Goal: Check status: Check status

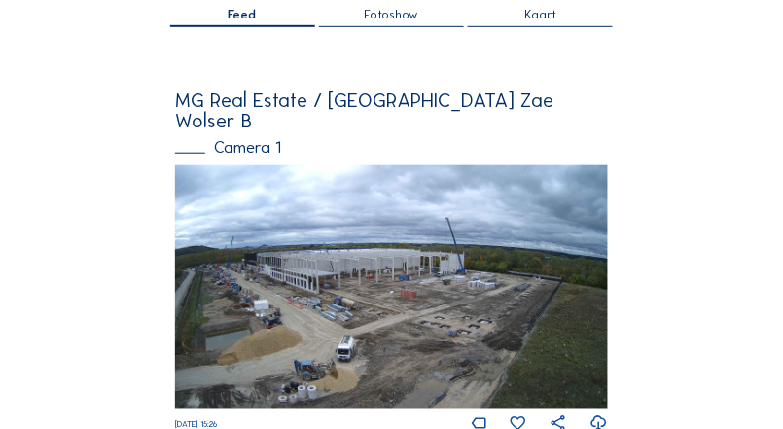
scroll to position [175, 0]
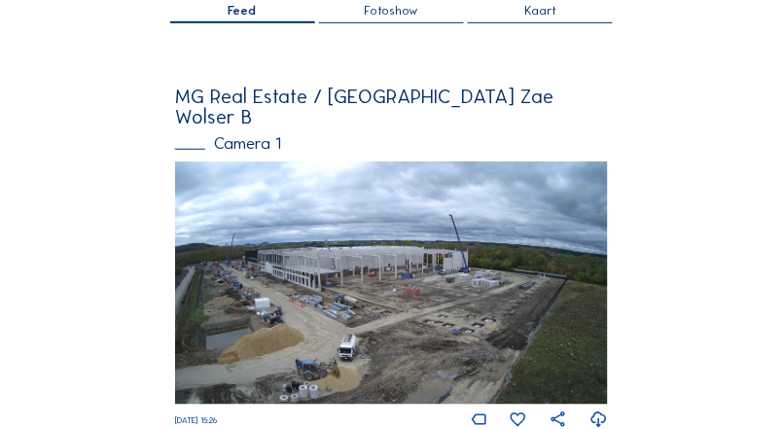
click at [272, 135] on div "Camera 1" at bounding box center [391, 143] width 433 height 17
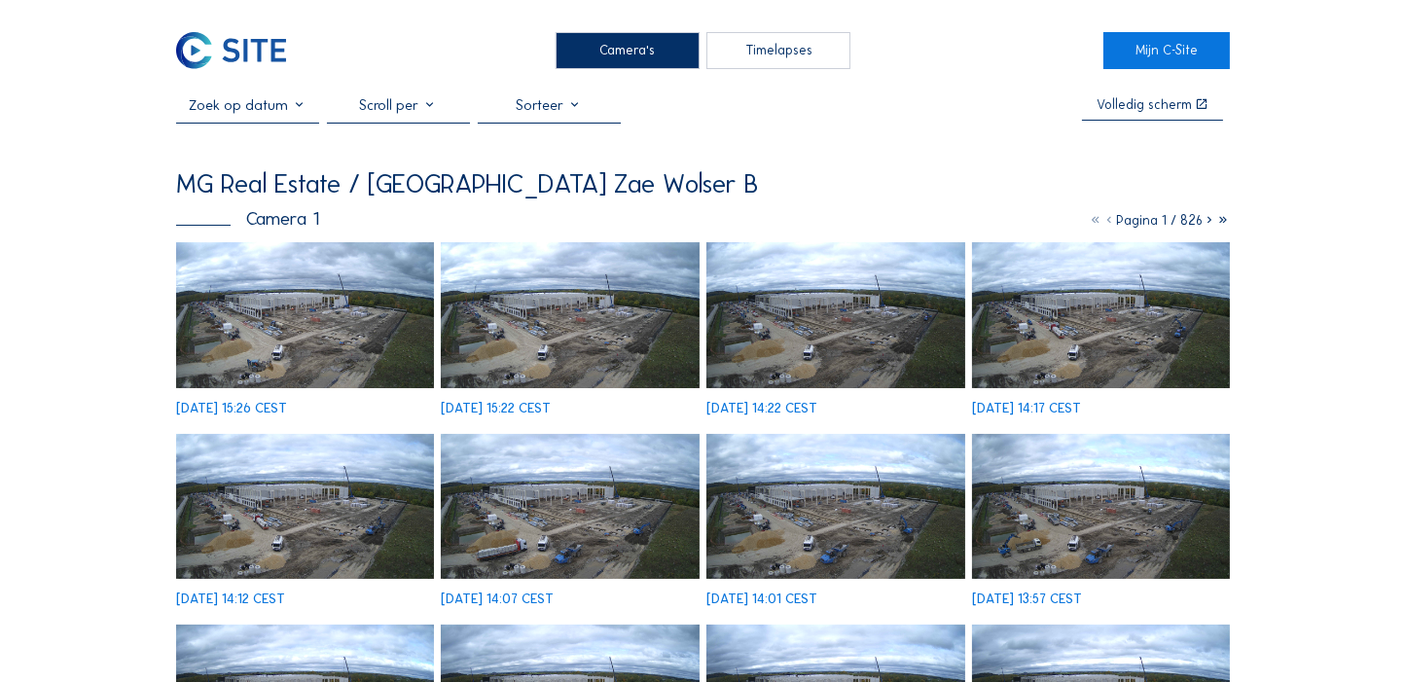
click at [378, 325] on img at bounding box center [305, 314] width 258 height 145
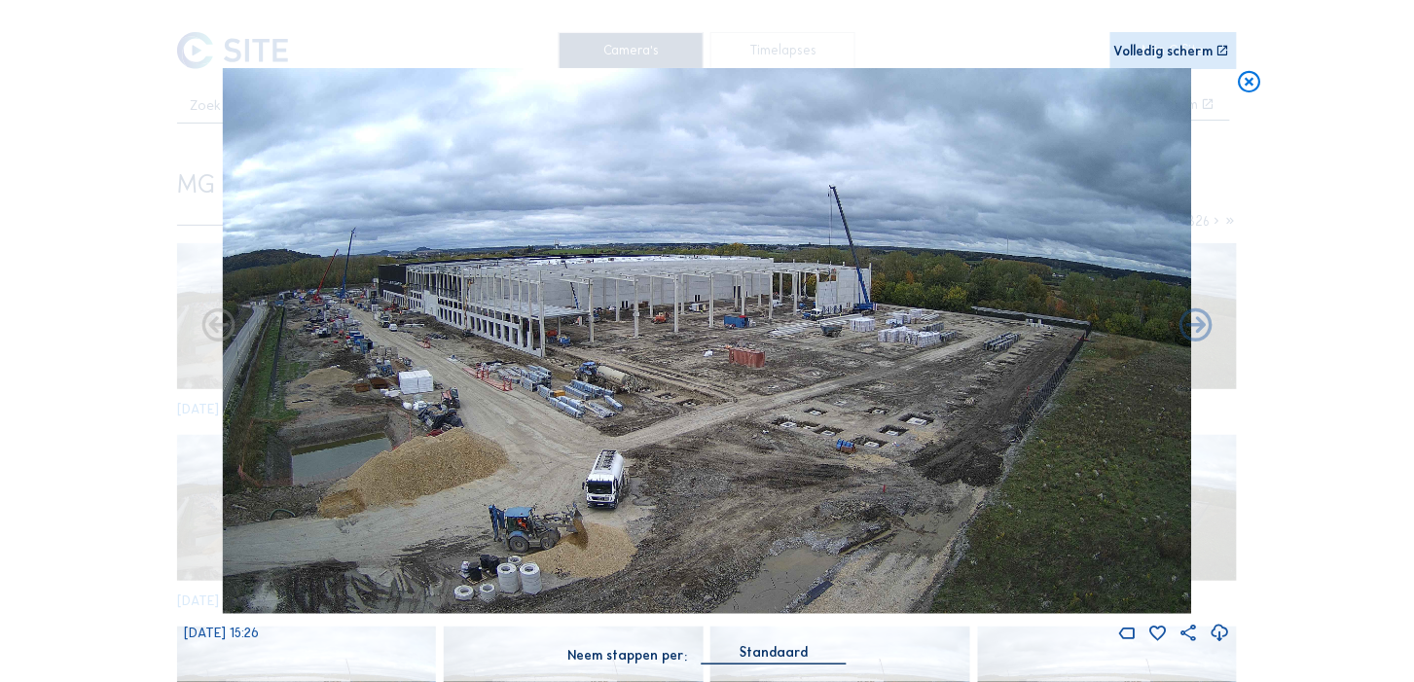
click at [52, 319] on div "Scroll om door de tijd te reizen | Druk op de 'Alt'-[PERSON_NAME] + scroll om t…" at bounding box center [707, 341] width 1414 height 682
click at [783, 74] on icon at bounding box center [1250, 81] width 26 height 27
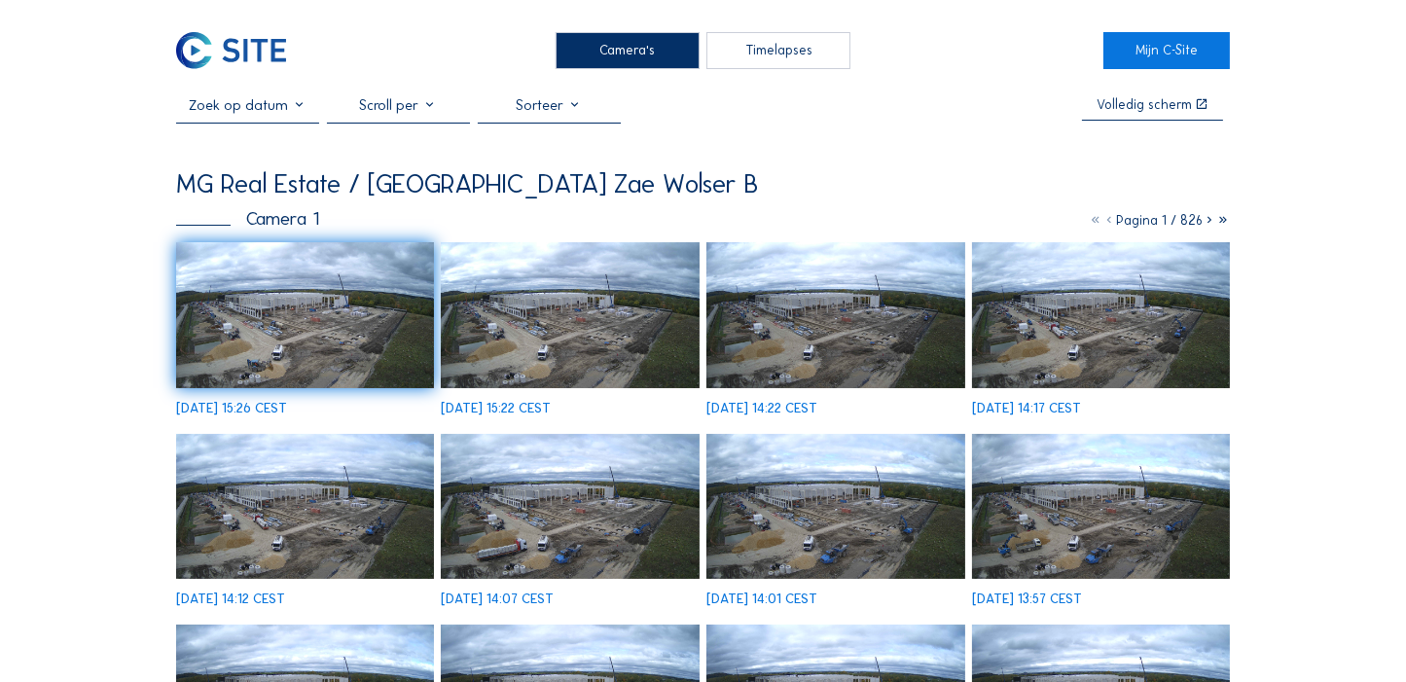
click at [424, 318] on img at bounding box center [305, 314] width 258 height 145
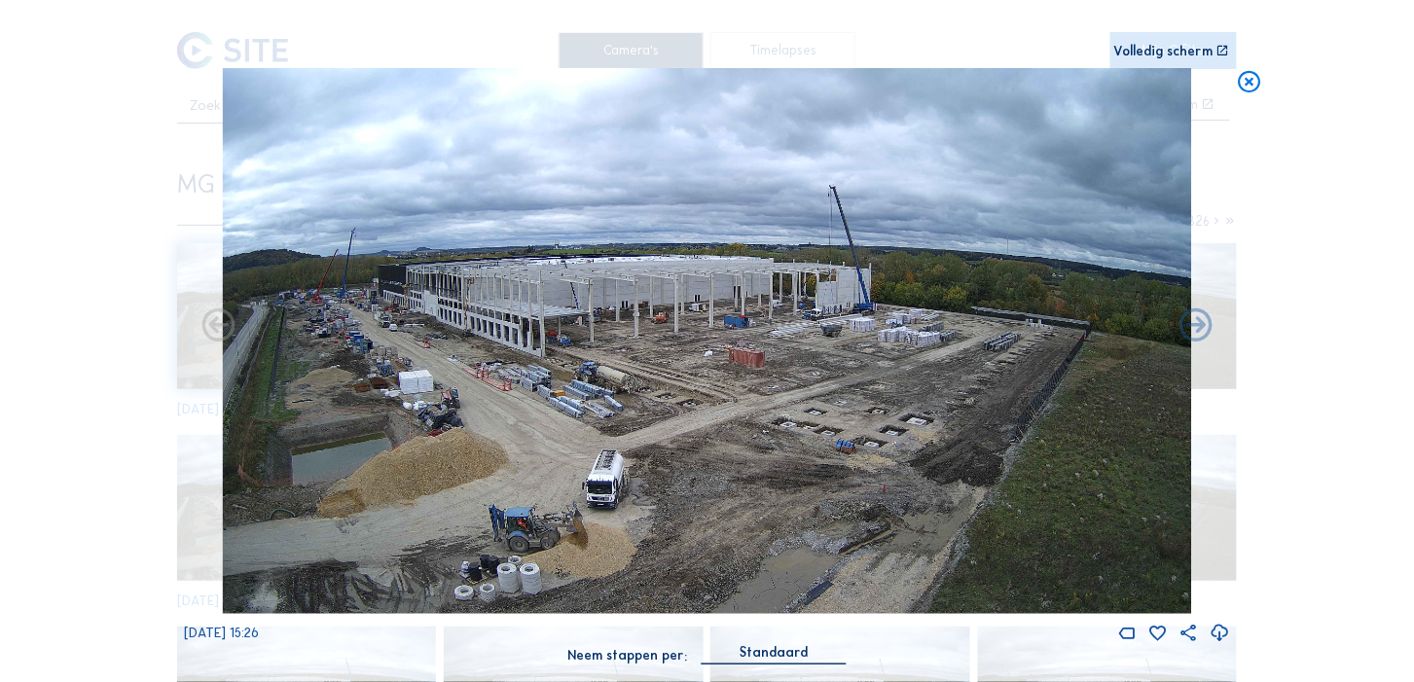
click at [174, 284] on div "Scroll om door de tijd te reizen | Druk op de 'Alt'-[PERSON_NAME] + scroll om t…" at bounding box center [707, 341] width 1414 height 682
click at [783, 84] on icon at bounding box center [1250, 81] width 26 height 27
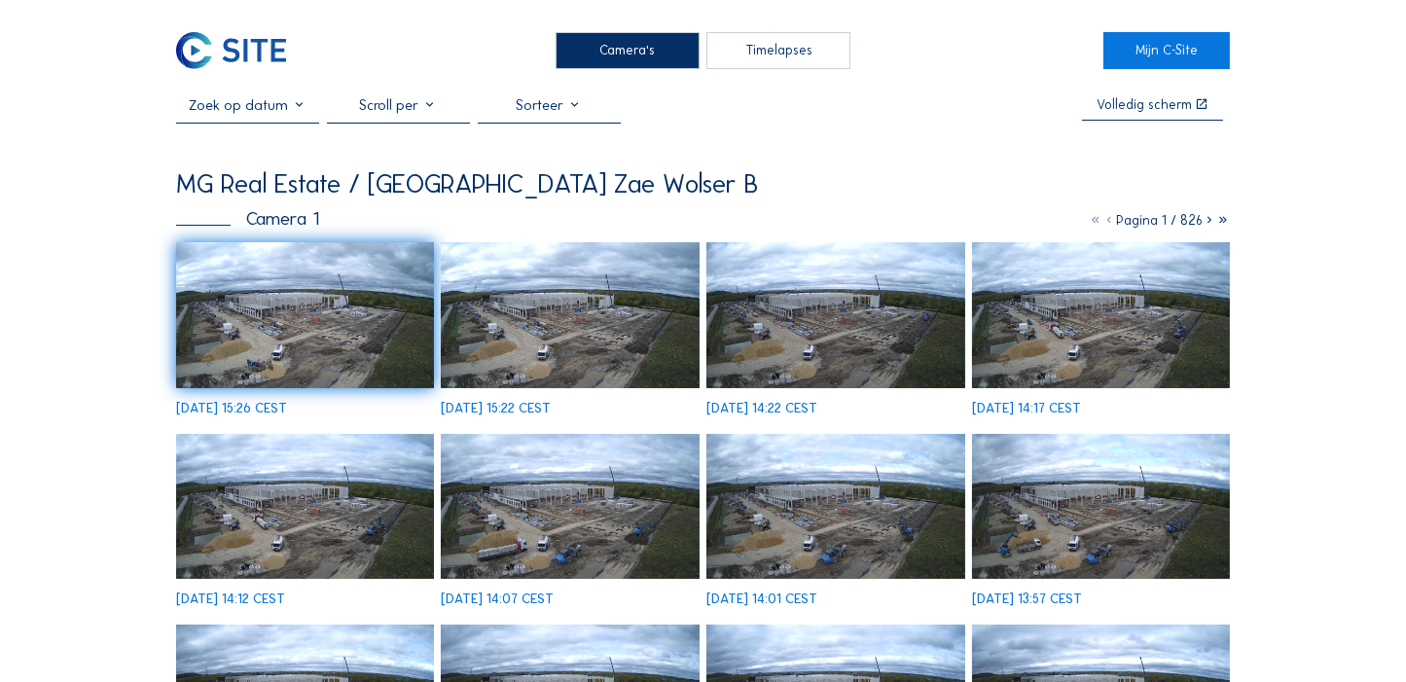
click at [783, 223] on icon at bounding box center [1210, 220] width 14 height 17
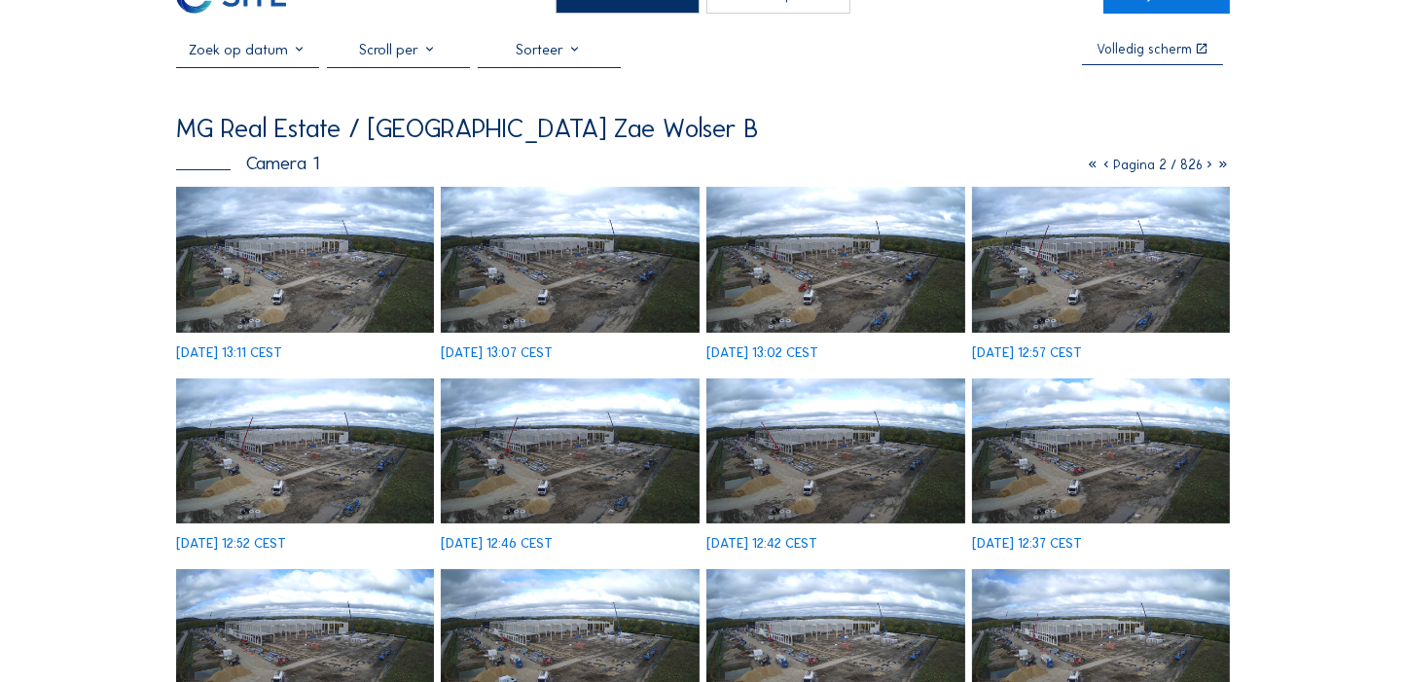
scroll to position [45, 0]
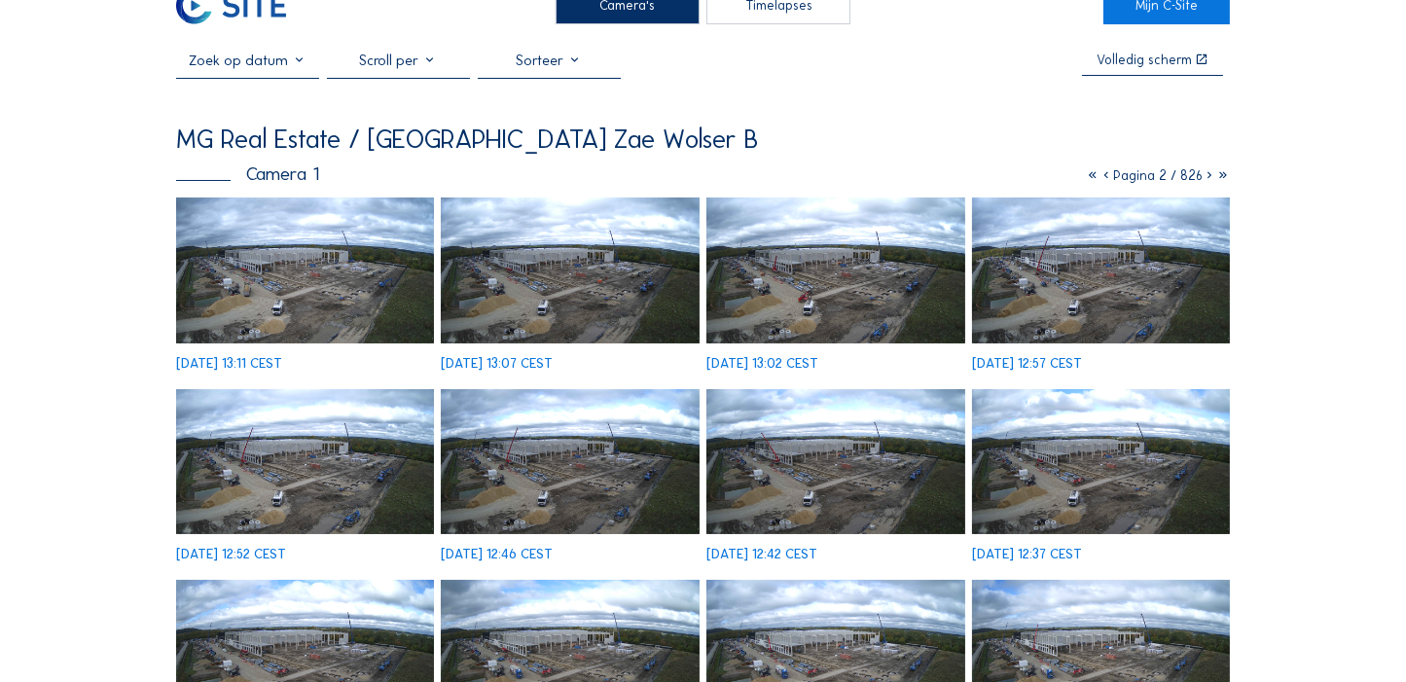
click at [783, 176] on icon at bounding box center [1210, 175] width 14 height 17
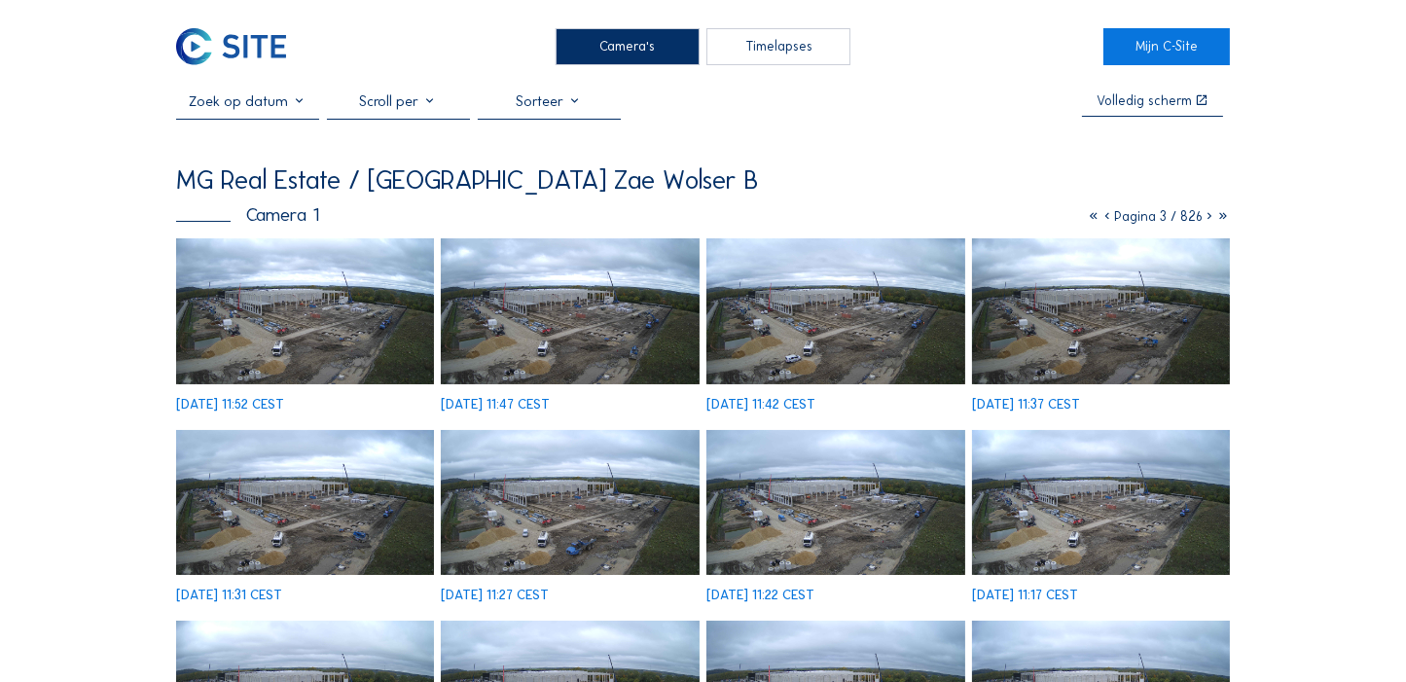
scroll to position [1, 0]
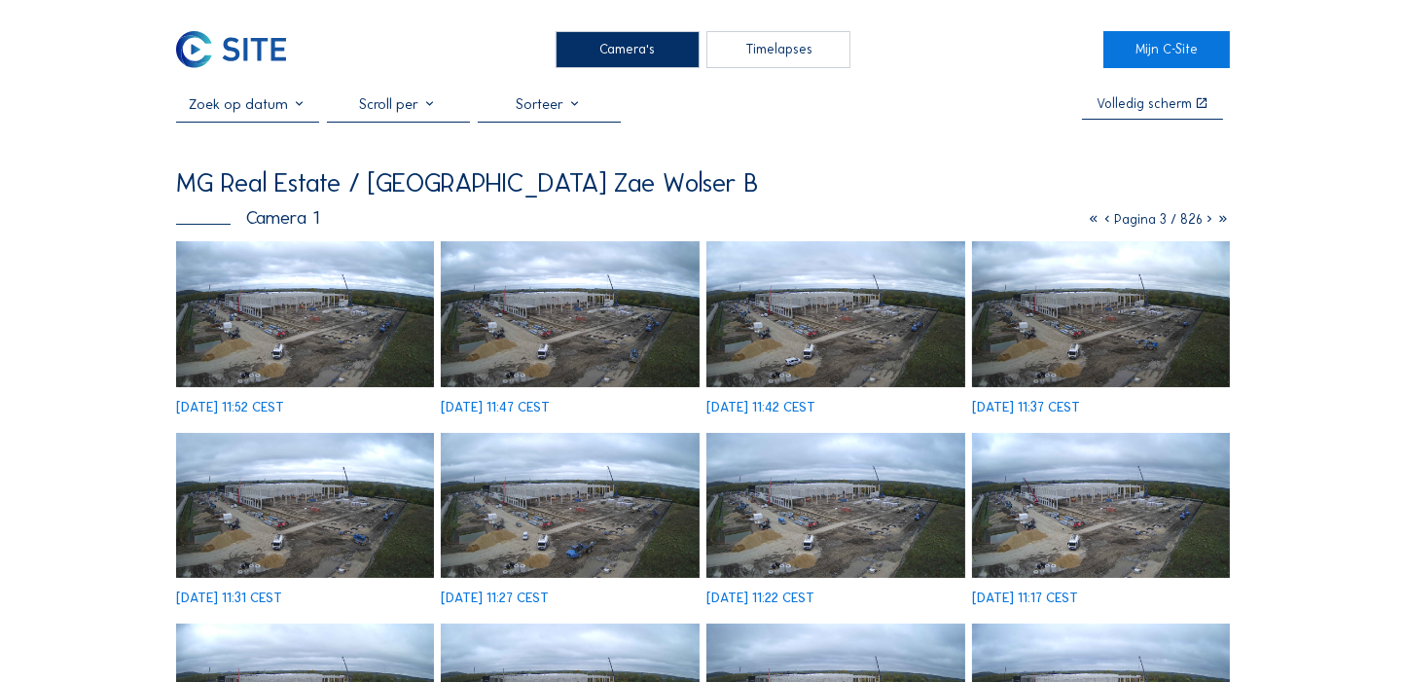
click at [783, 223] on icon at bounding box center [1210, 219] width 14 height 17
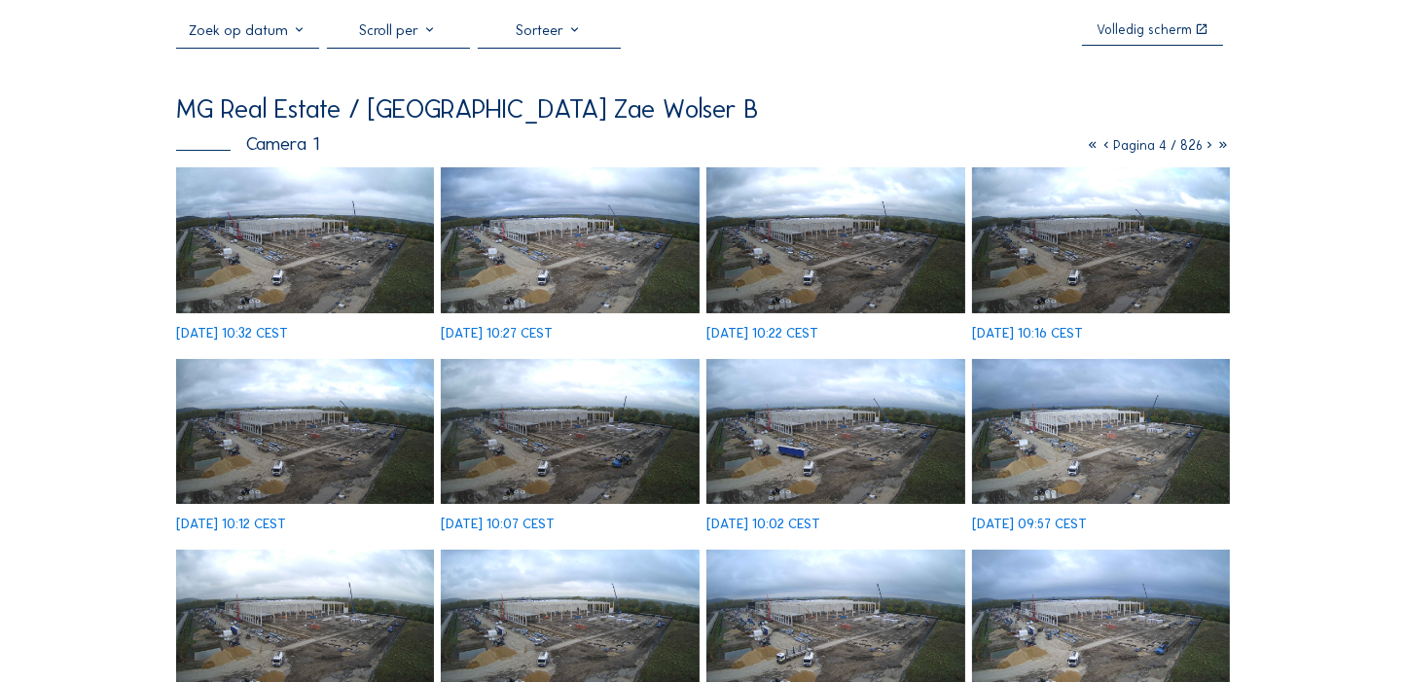
scroll to position [64, 0]
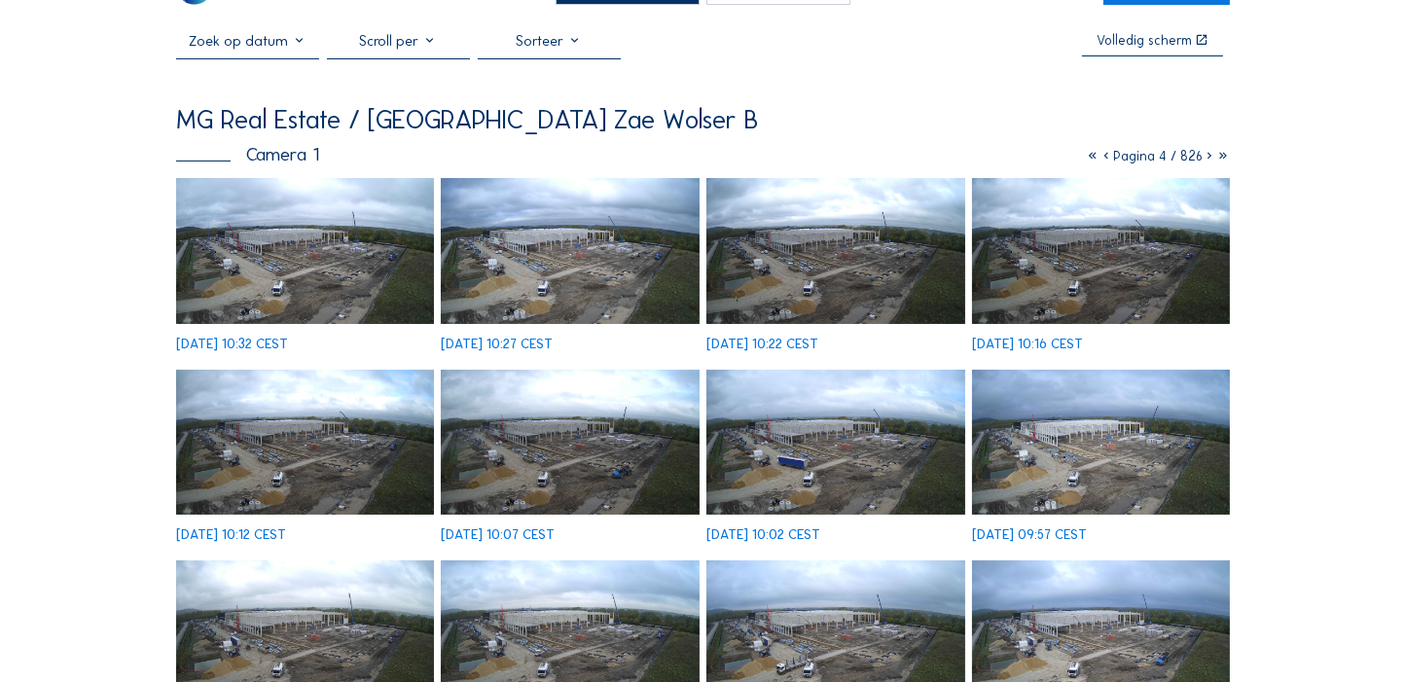
click at [783, 160] on icon at bounding box center [1210, 156] width 14 height 17
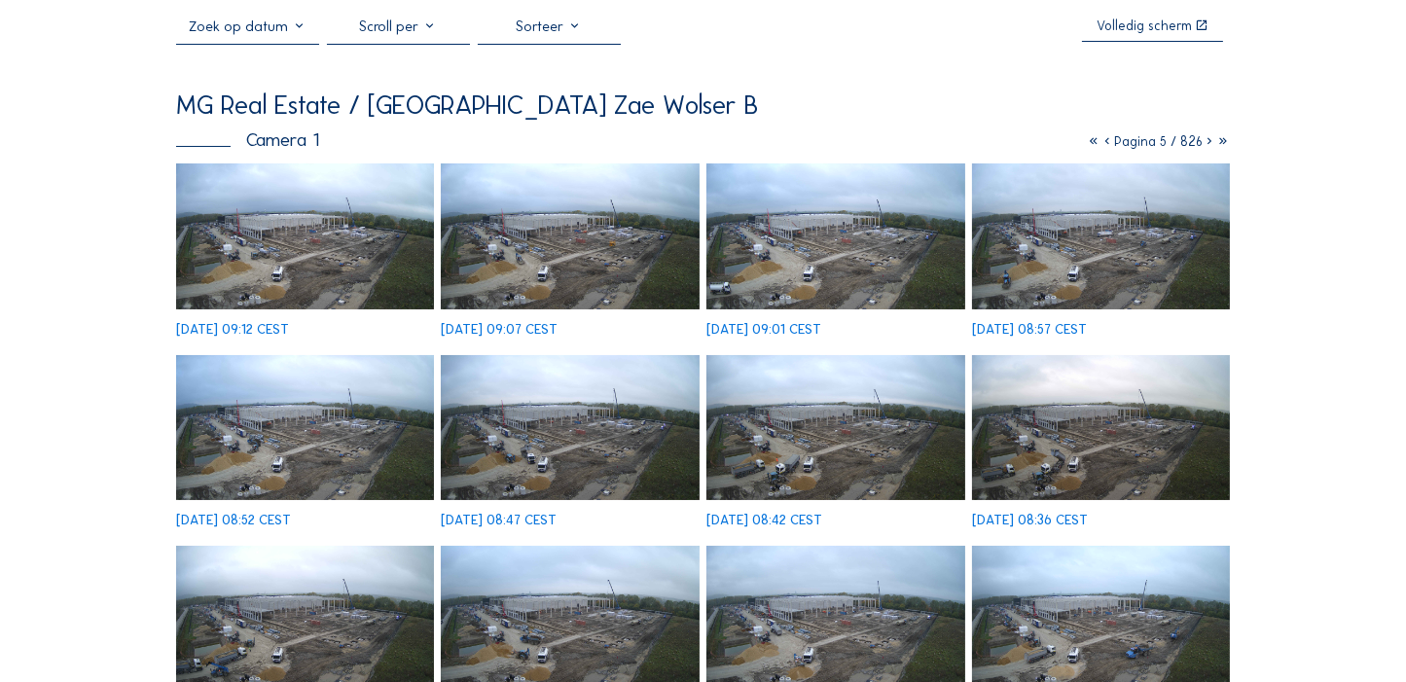
scroll to position [73, 0]
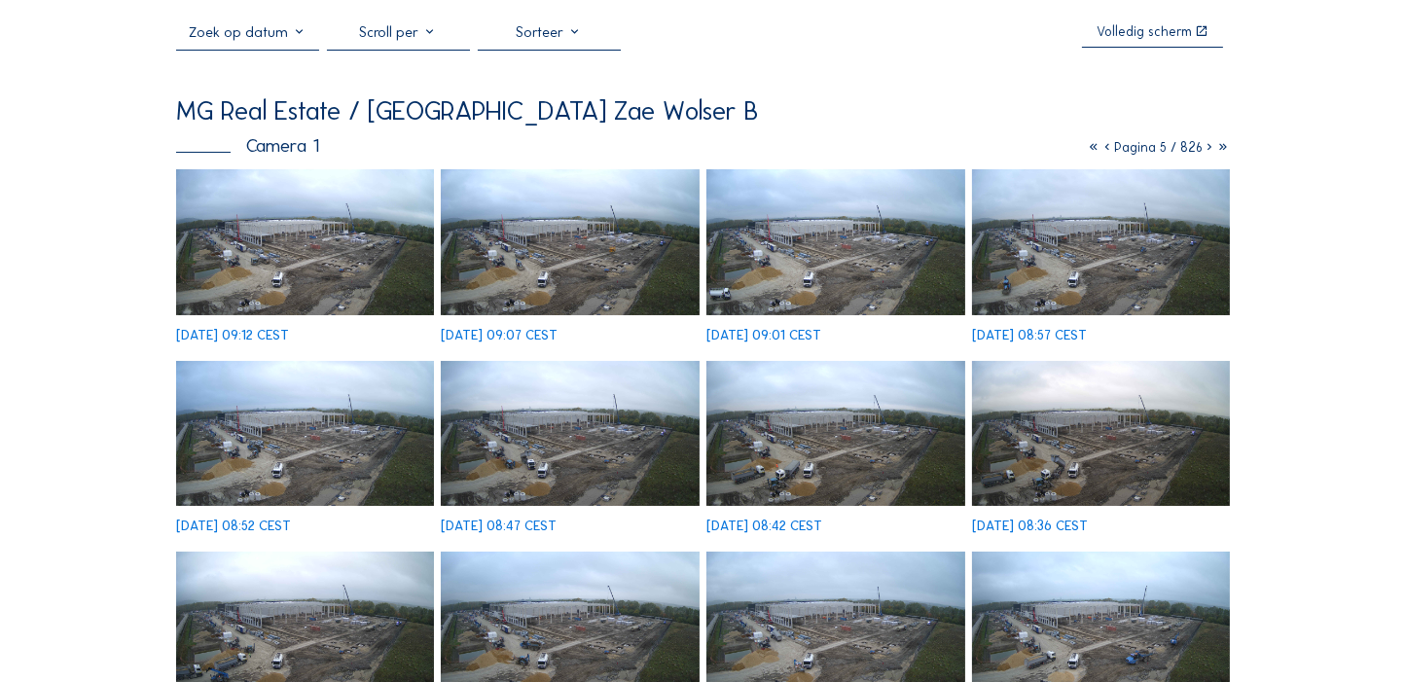
click at [783, 145] on icon at bounding box center [1210, 147] width 14 height 17
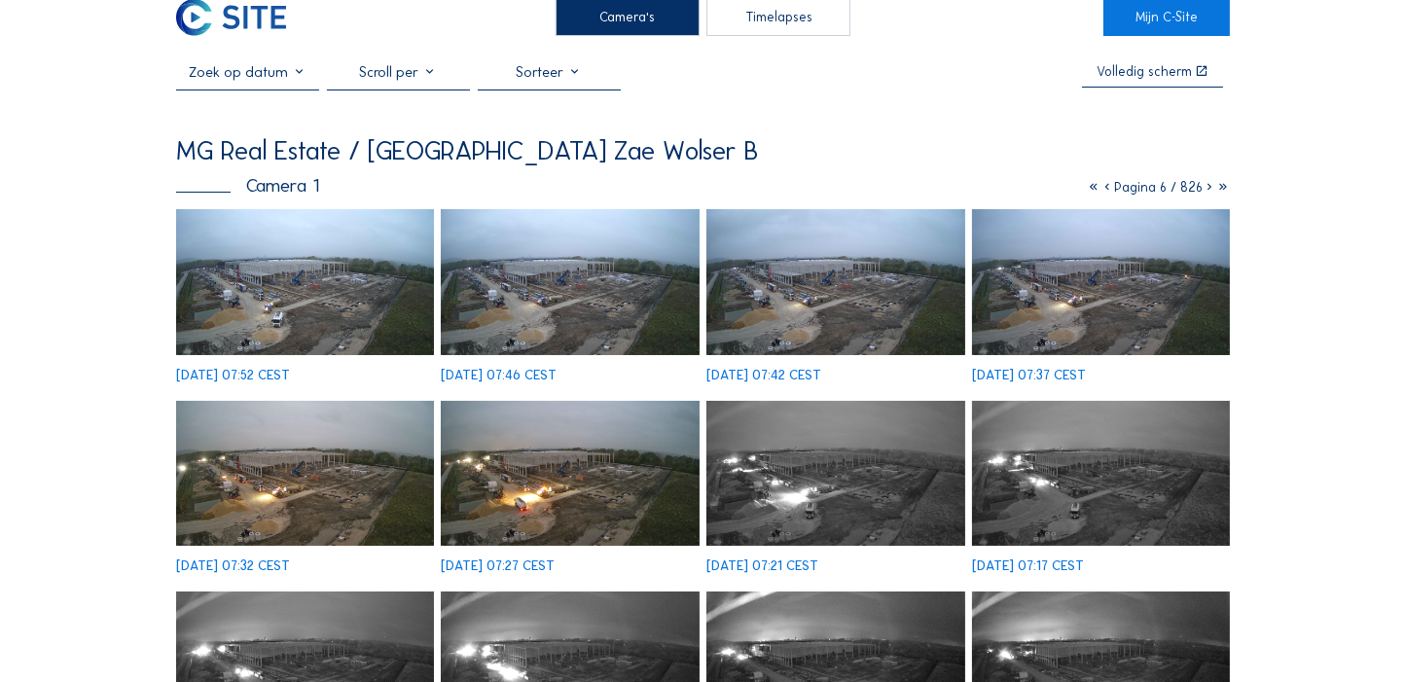
scroll to position [0, 0]
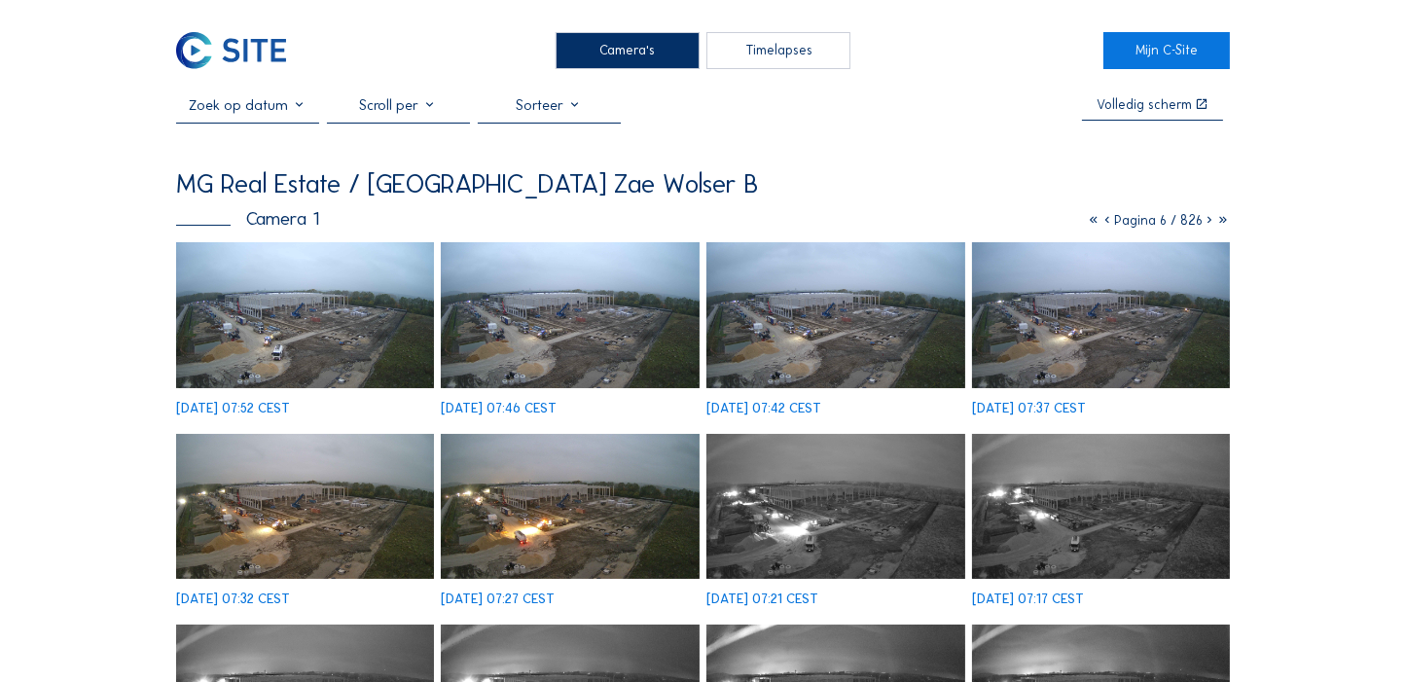
click at [783, 224] on icon at bounding box center [1210, 220] width 14 height 17
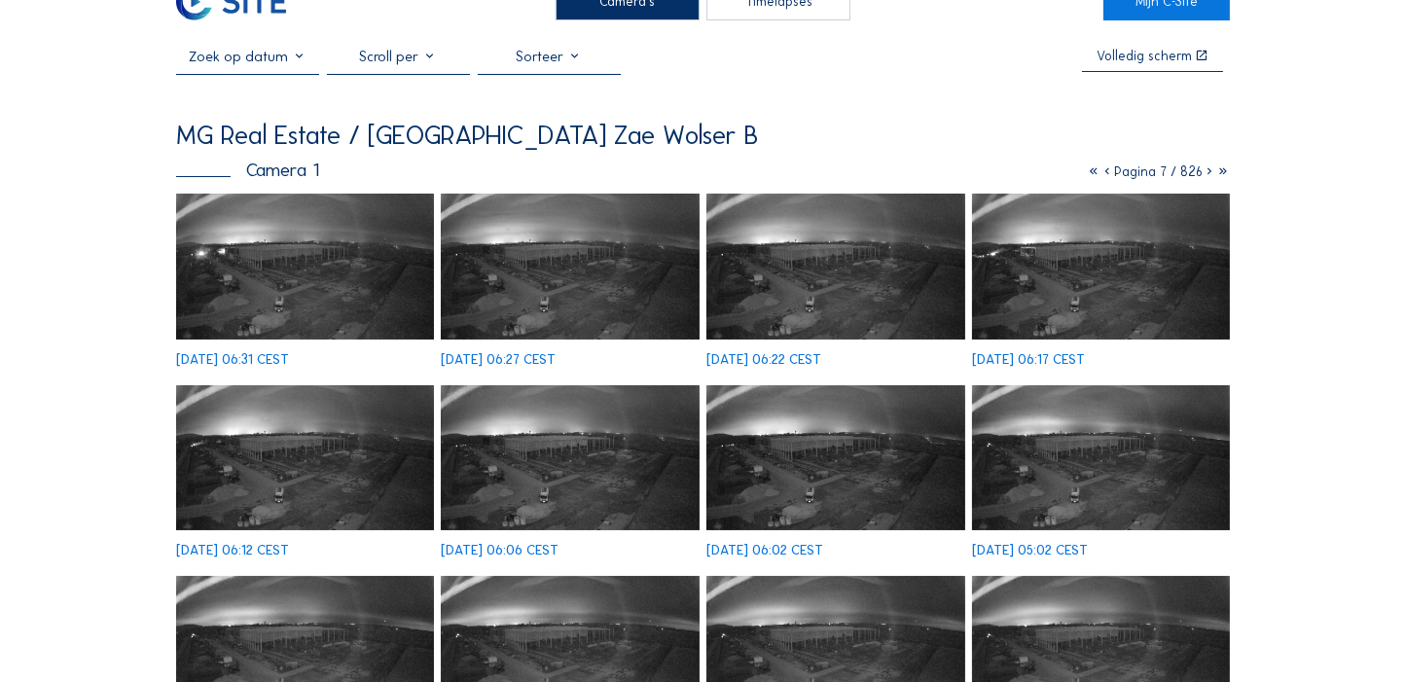
scroll to position [48, 0]
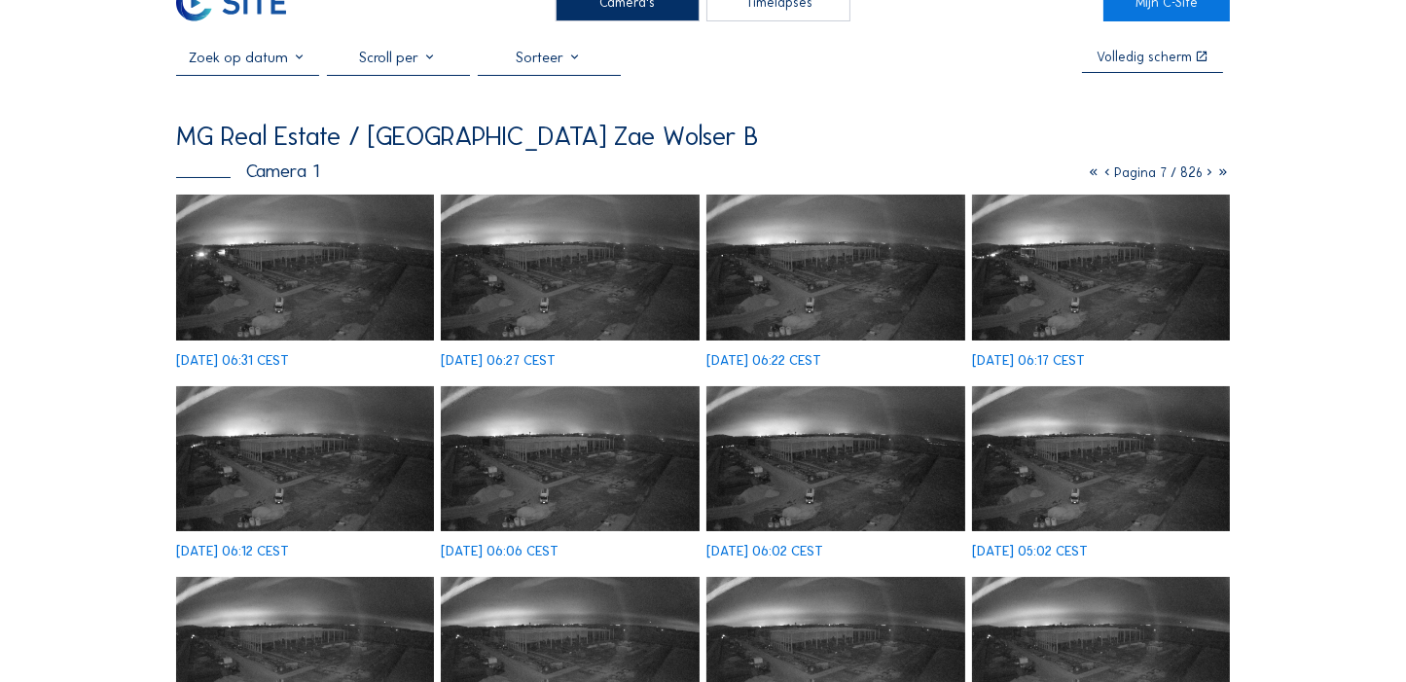
click at [783, 174] on icon at bounding box center [1210, 172] width 14 height 17
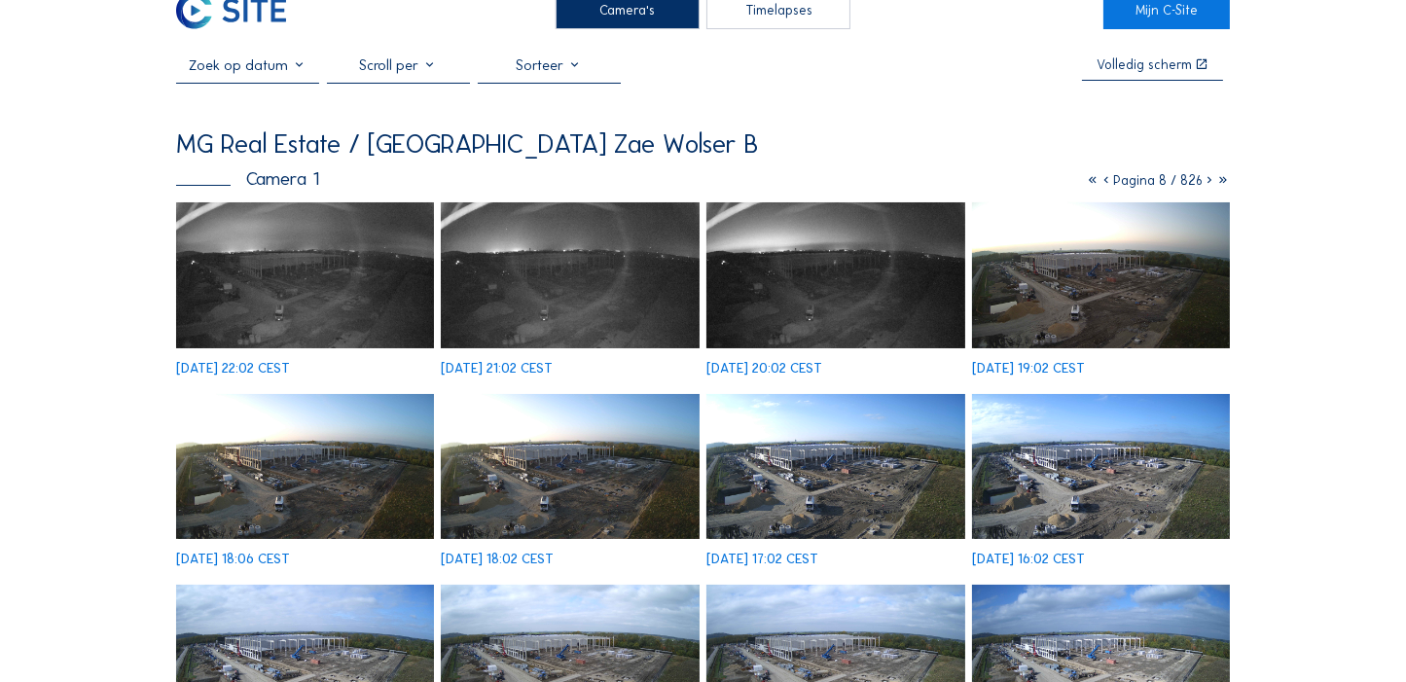
scroll to position [0, 0]
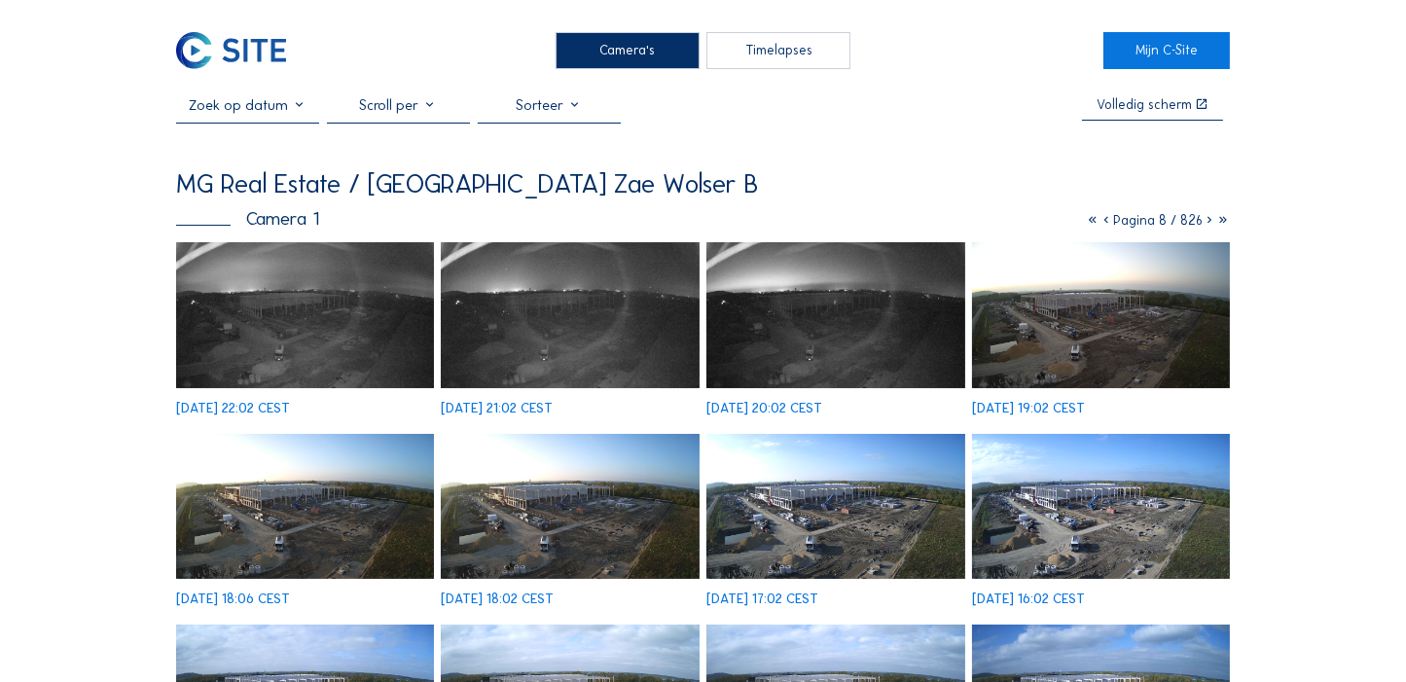
click at [783, 224] on icon at bounding box center [1210, 220] width 14 height 17
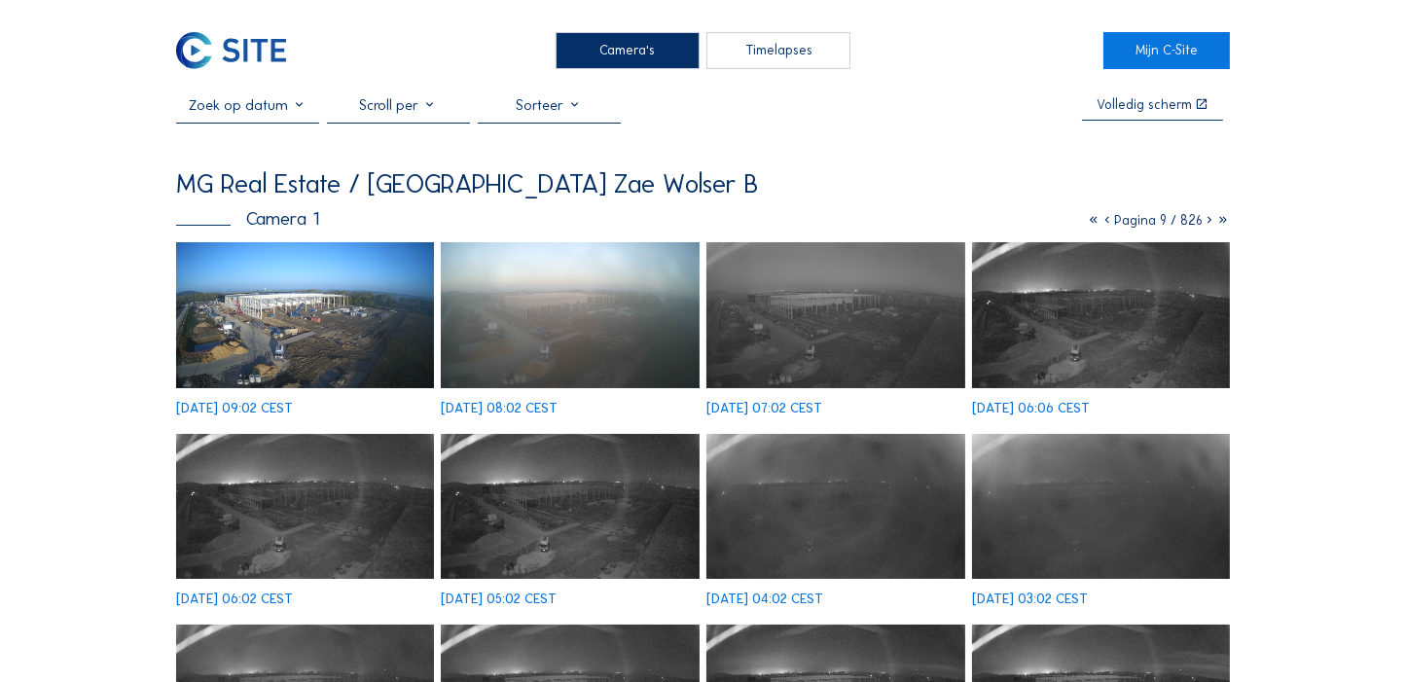
click at [783, 223] on icon at bounding box center [1210, 220] width 14 height 17
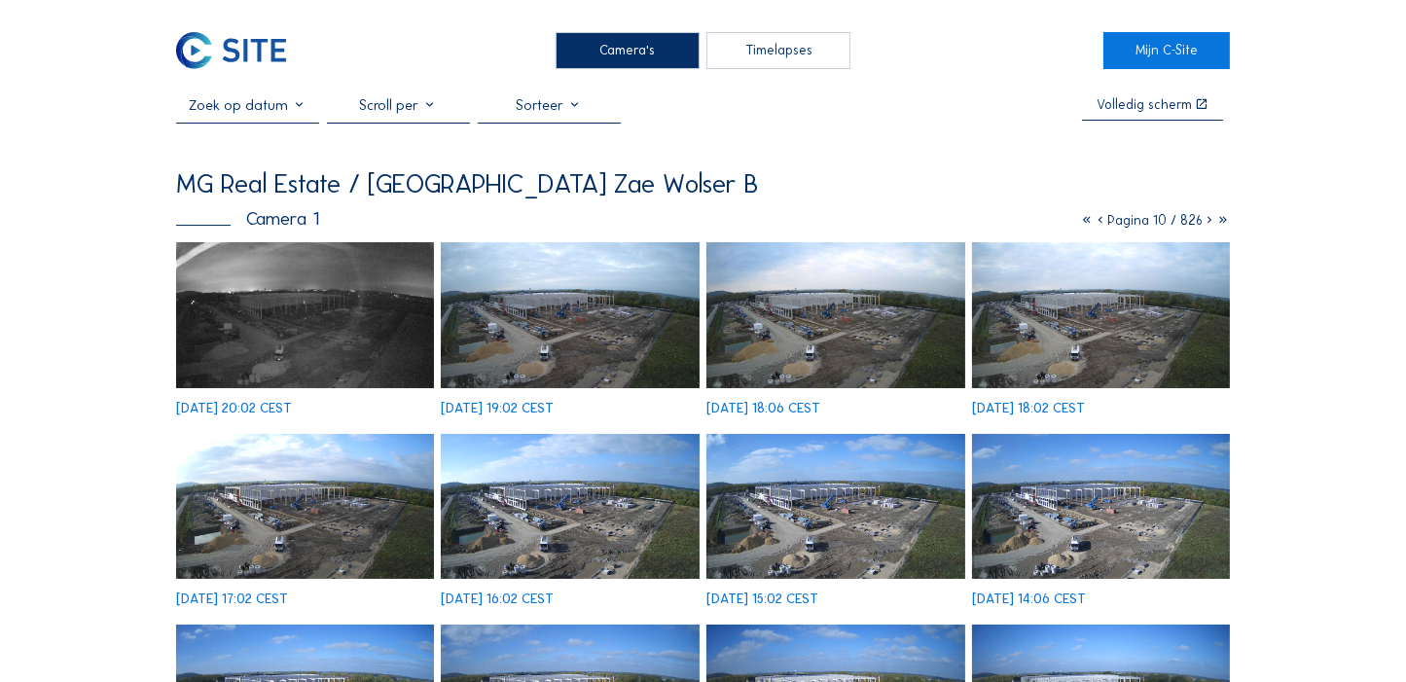
click at [783, 222] on icon at bounding box center [1210, 220] width 14 height 17
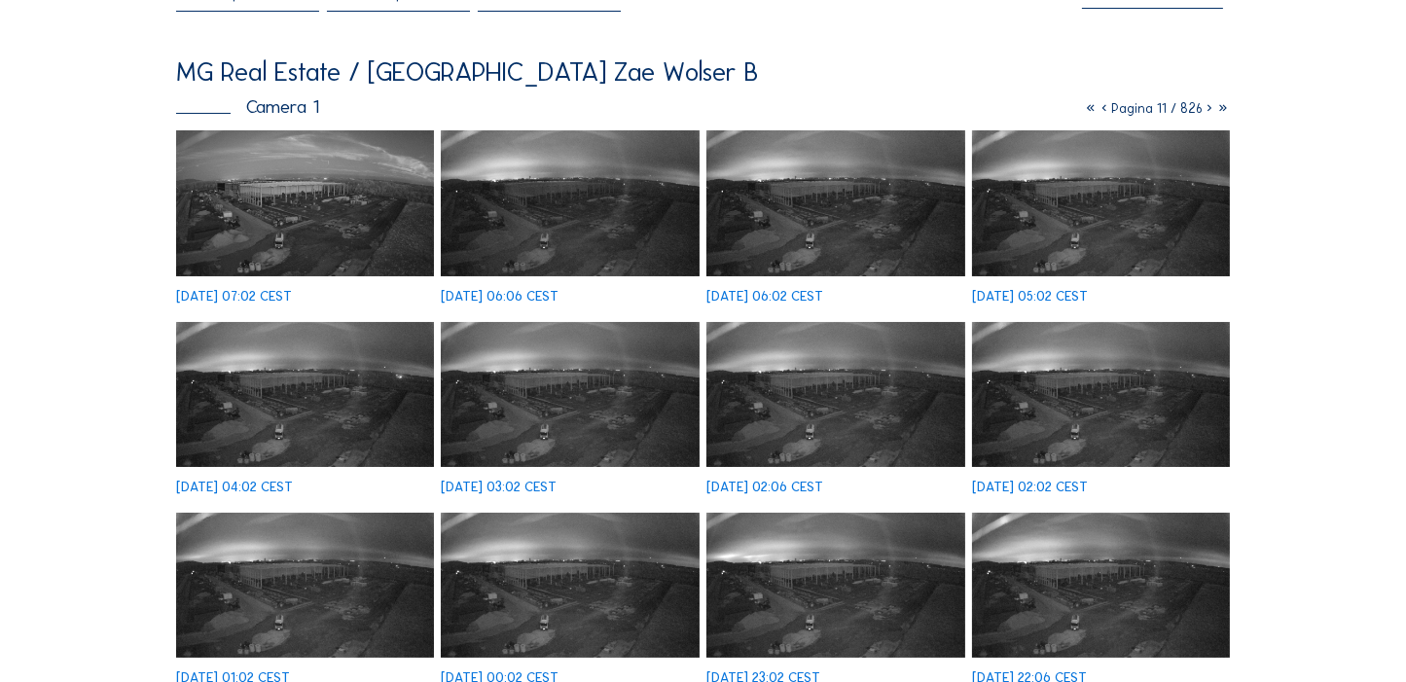
scroll to position [95, 0]
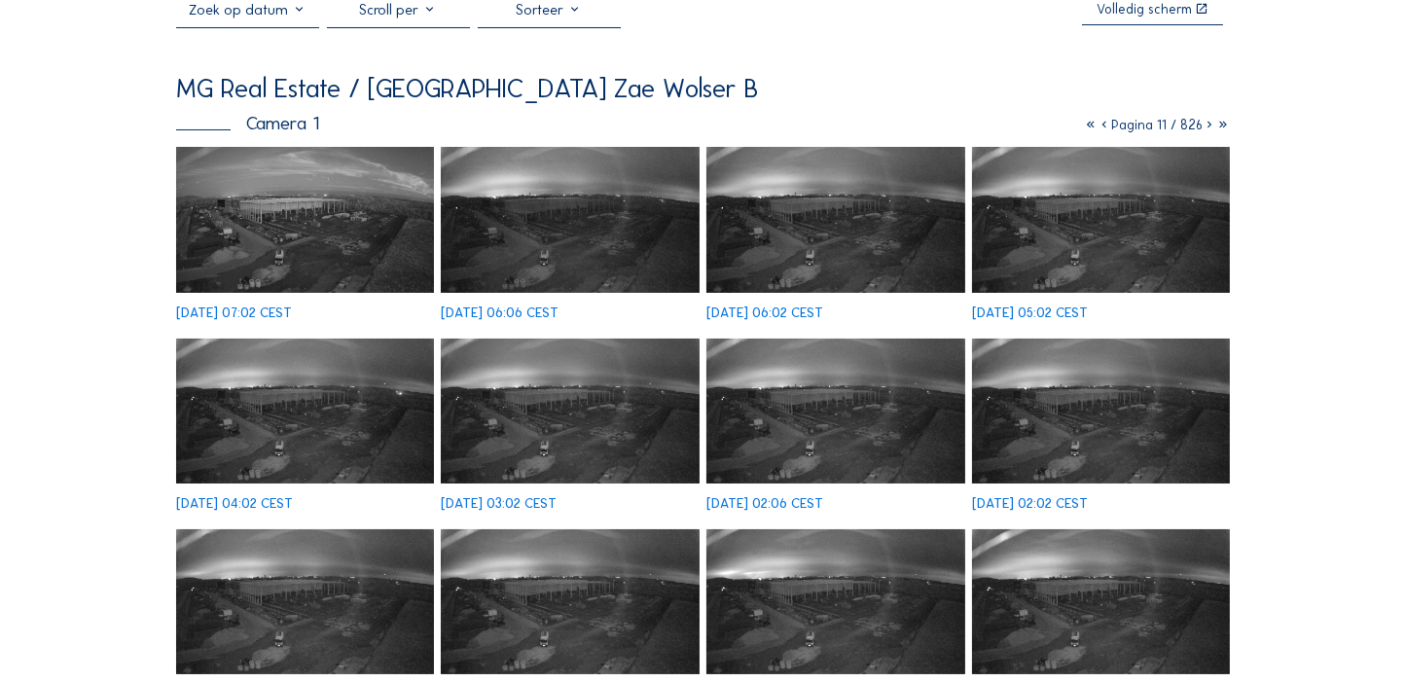
click at [783, 125] on icon at bounding box center [1210, 125] width 14 height 17
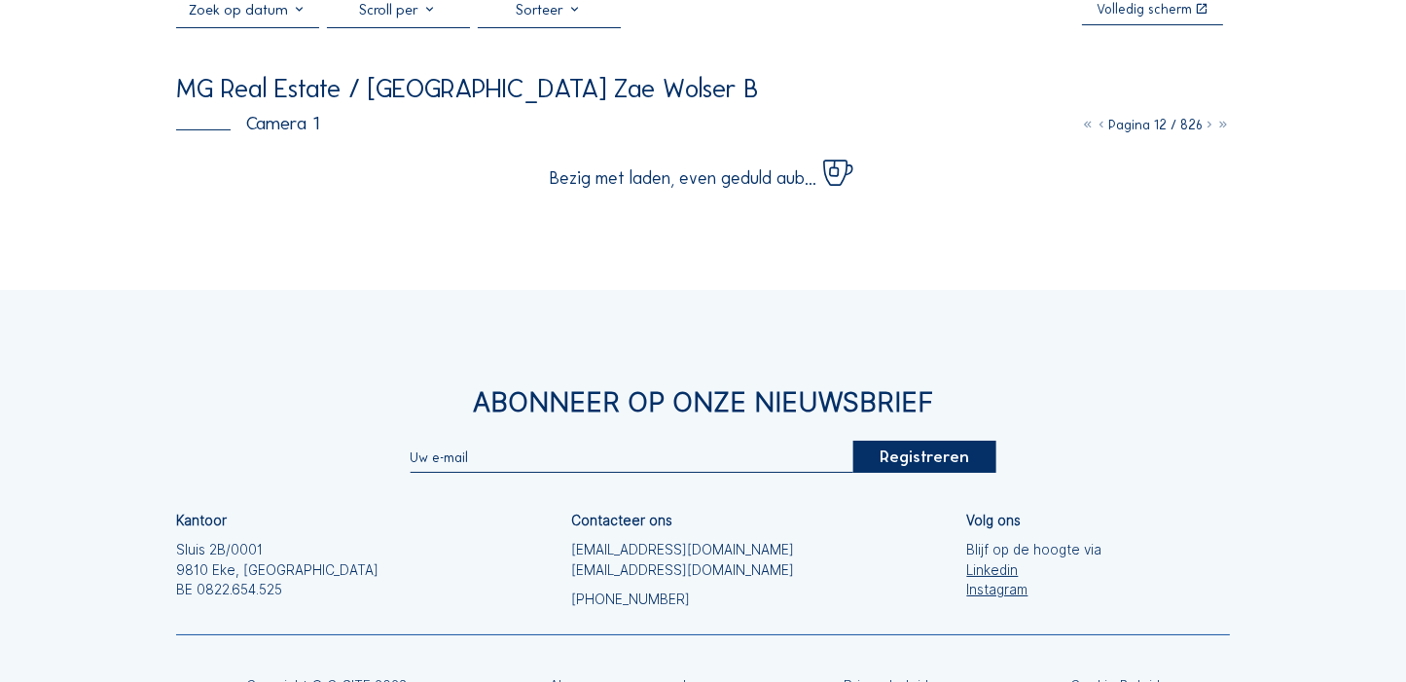
click at [783, 125] on icon at bounding box center [1210, 125] width 14 height 17
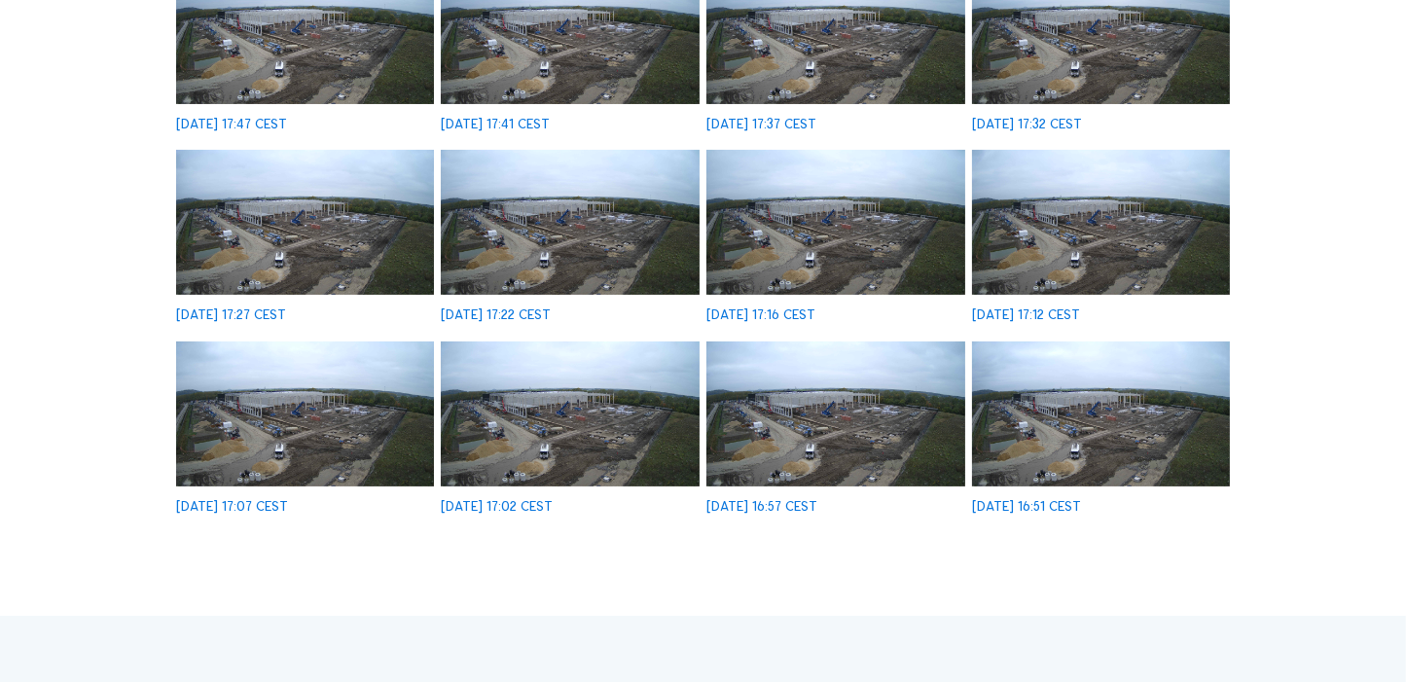
scroll to position [0, 0]
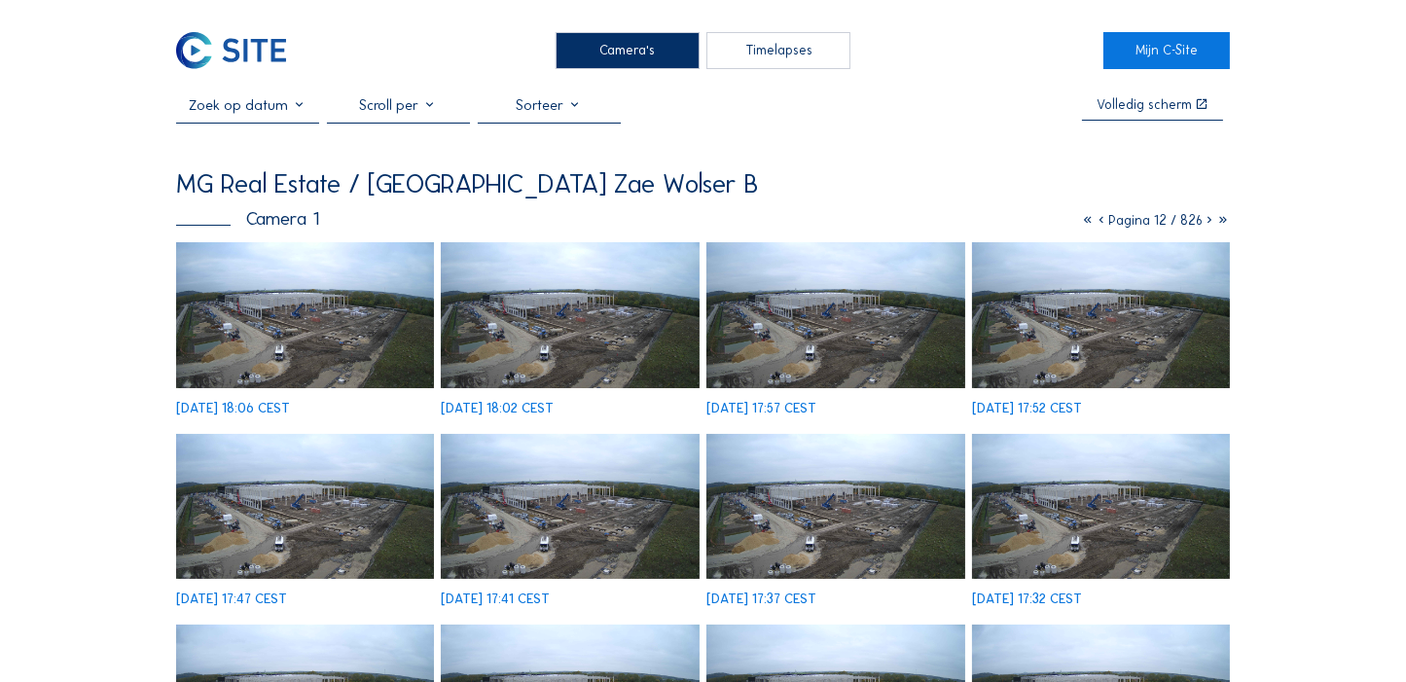
click at [783, 217] on icon at bounding box center [1088, 220] width 14 height 17
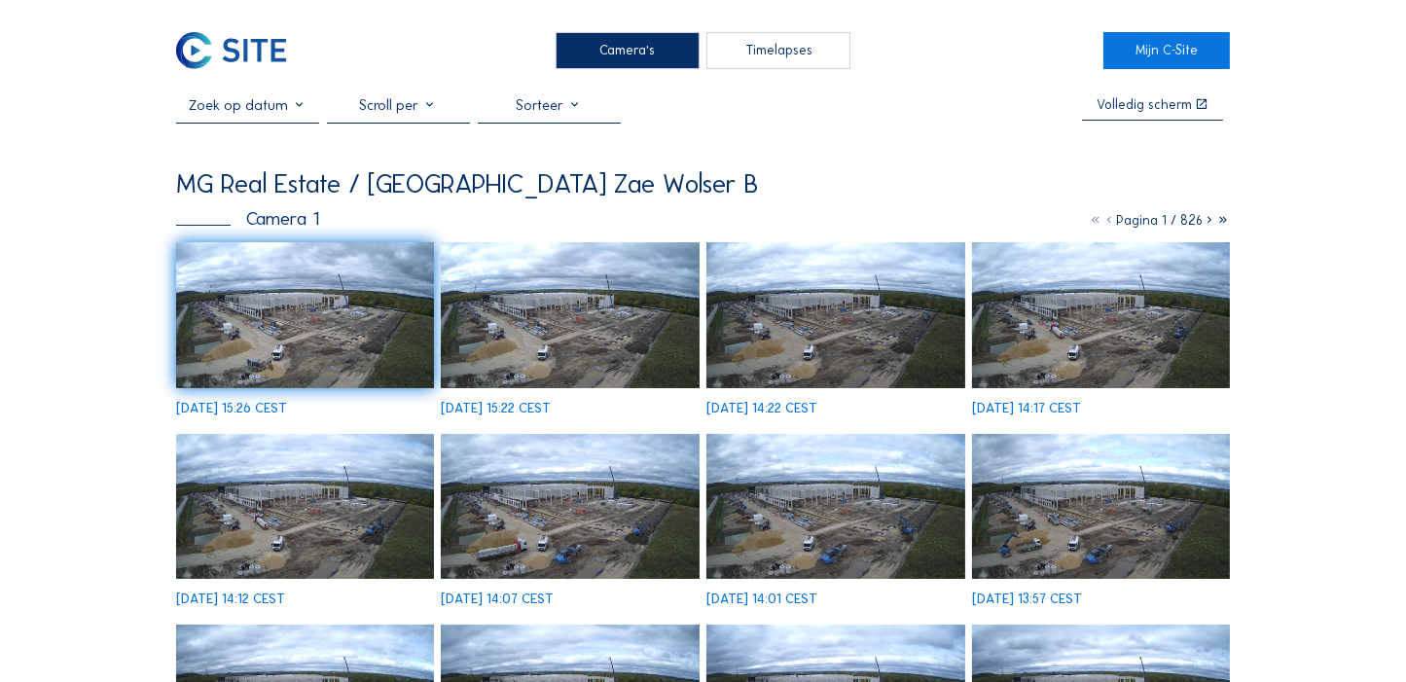
click at [281, 325] on img at bounding box center [305, 314] width 258 height 145
